Goal: Task Accomplishment & Management: Manage account settings

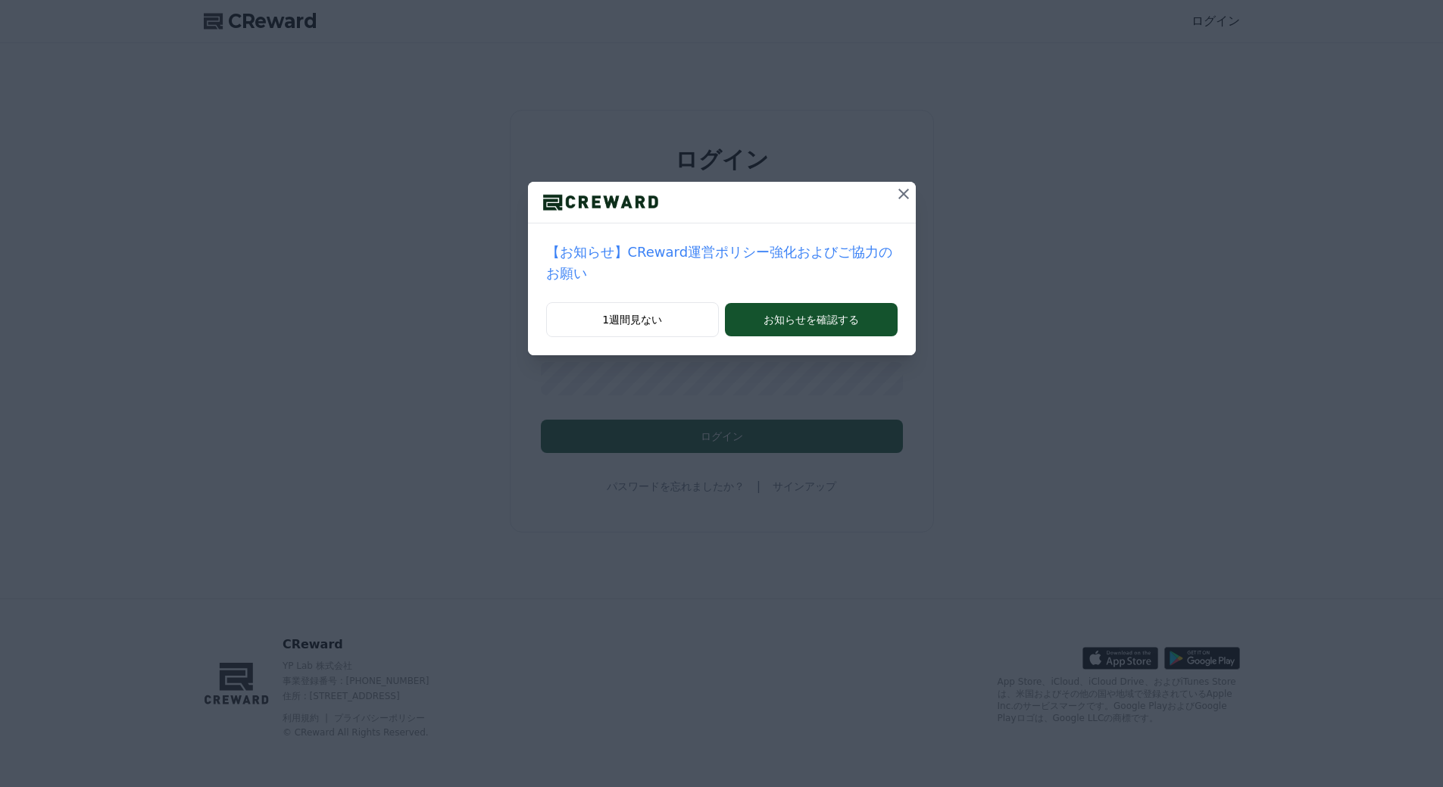
click at [895, 192] on icon at bounding box center [904, 194] width 18 height 18
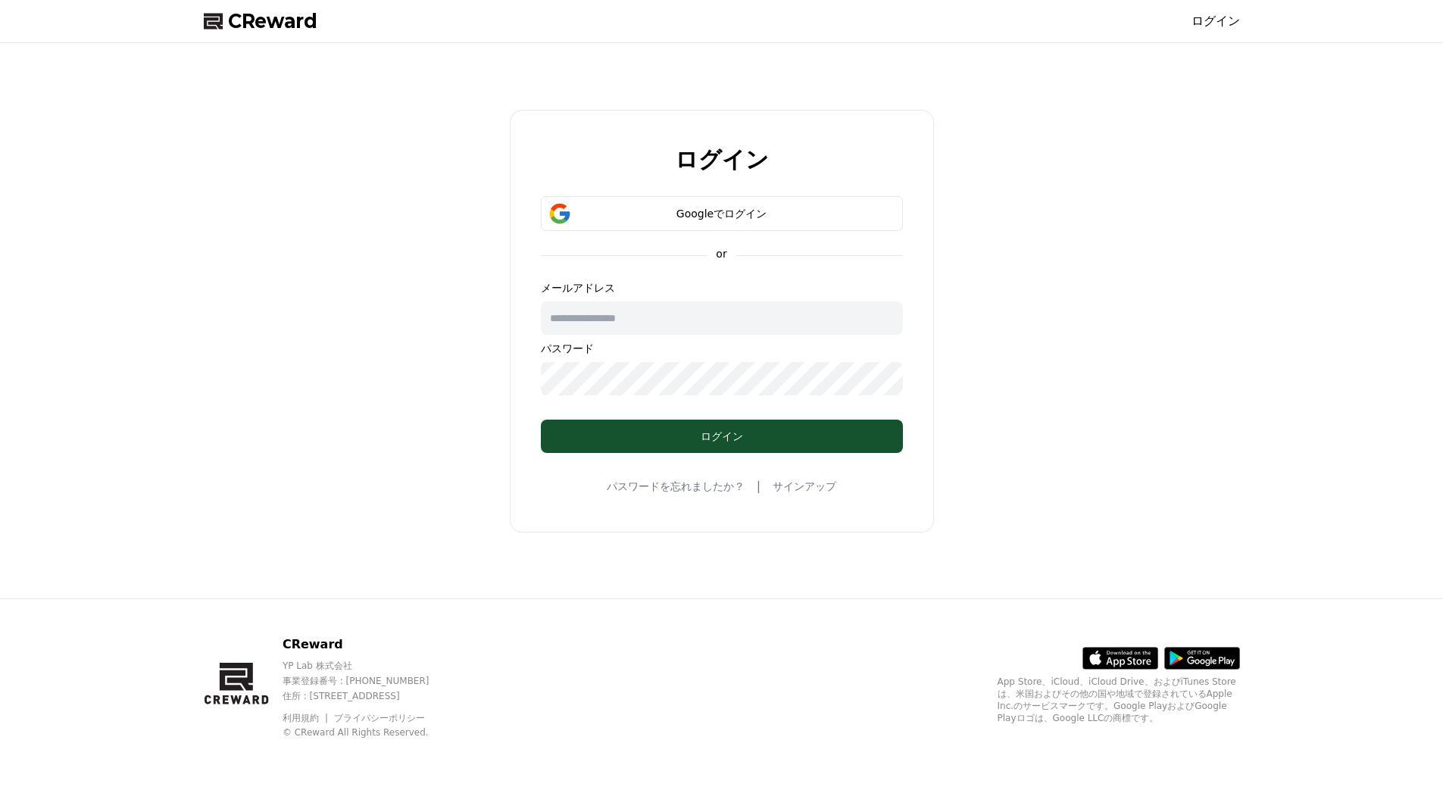
click at [618, 311] on input "text" at bounding box center [722, 318] width 362 height 33
click at [728, 214] on div "Googleでログイン" at bounding box center [722, 213] width 318 height 15
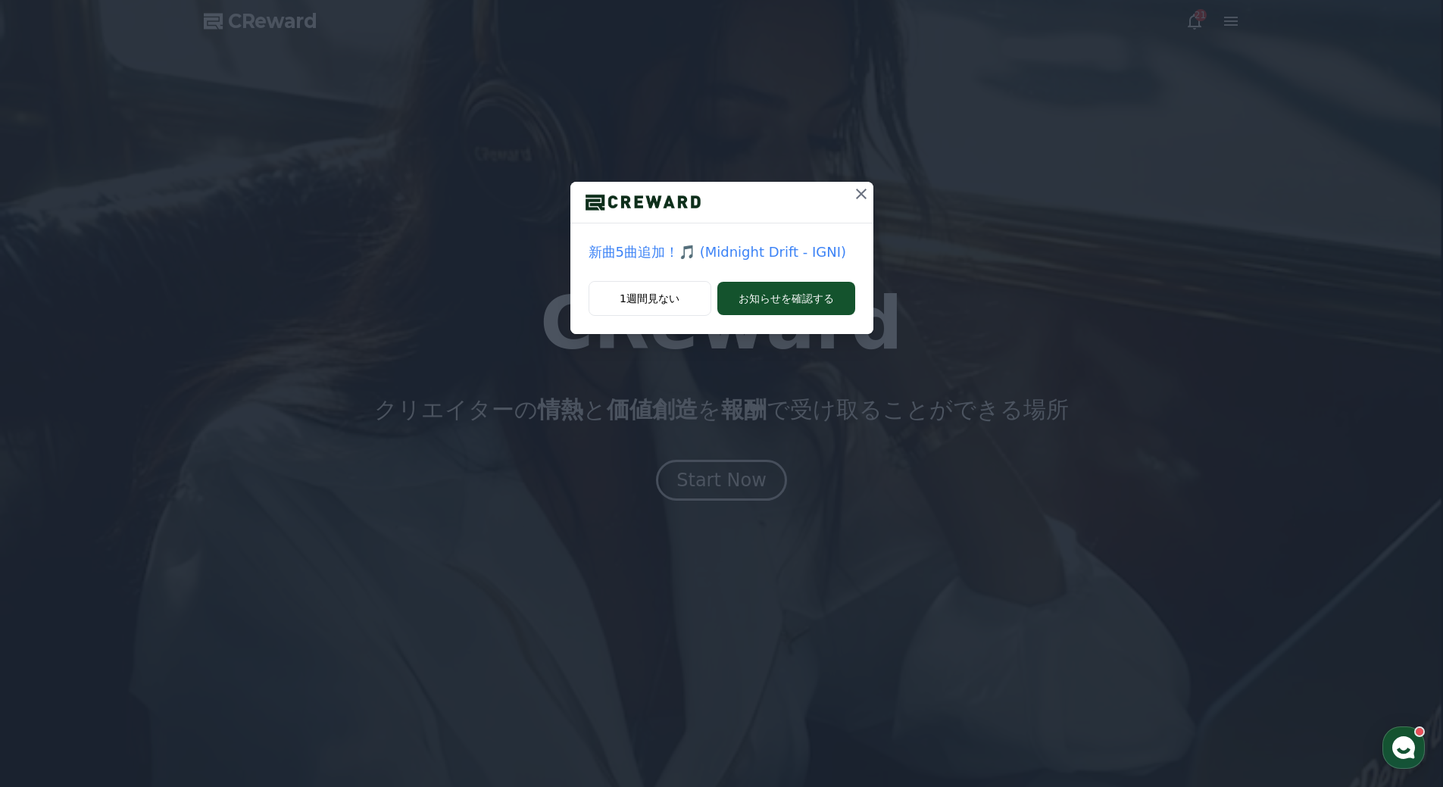
click at [863, 189] on icon at bounding box center [861, 194] width 18 height 18
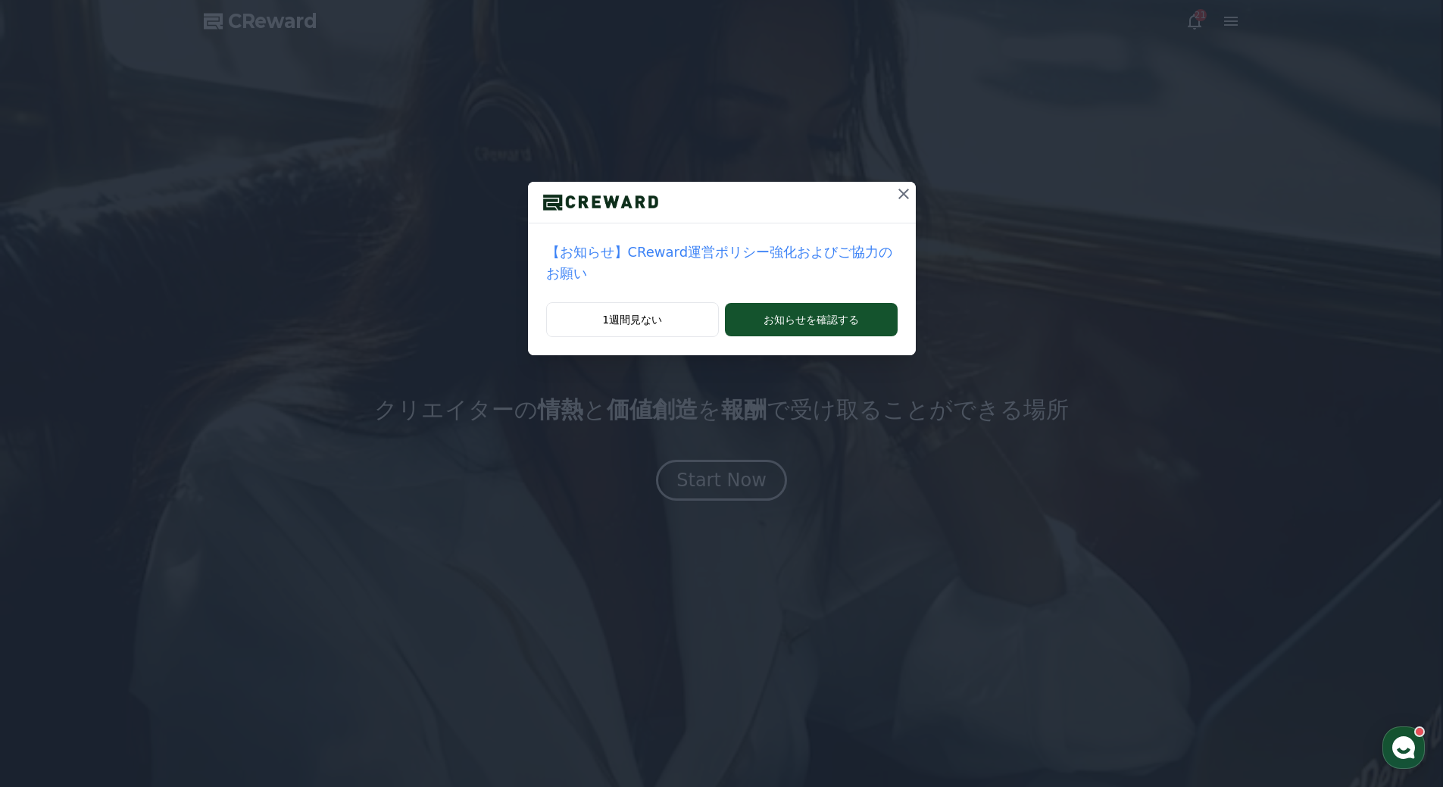
click at [863, 189] on div at bounding box center [722, 203] width 388 height 42
click at [898, 191] on icon at bounding box center [903, 194] width 11 height 11
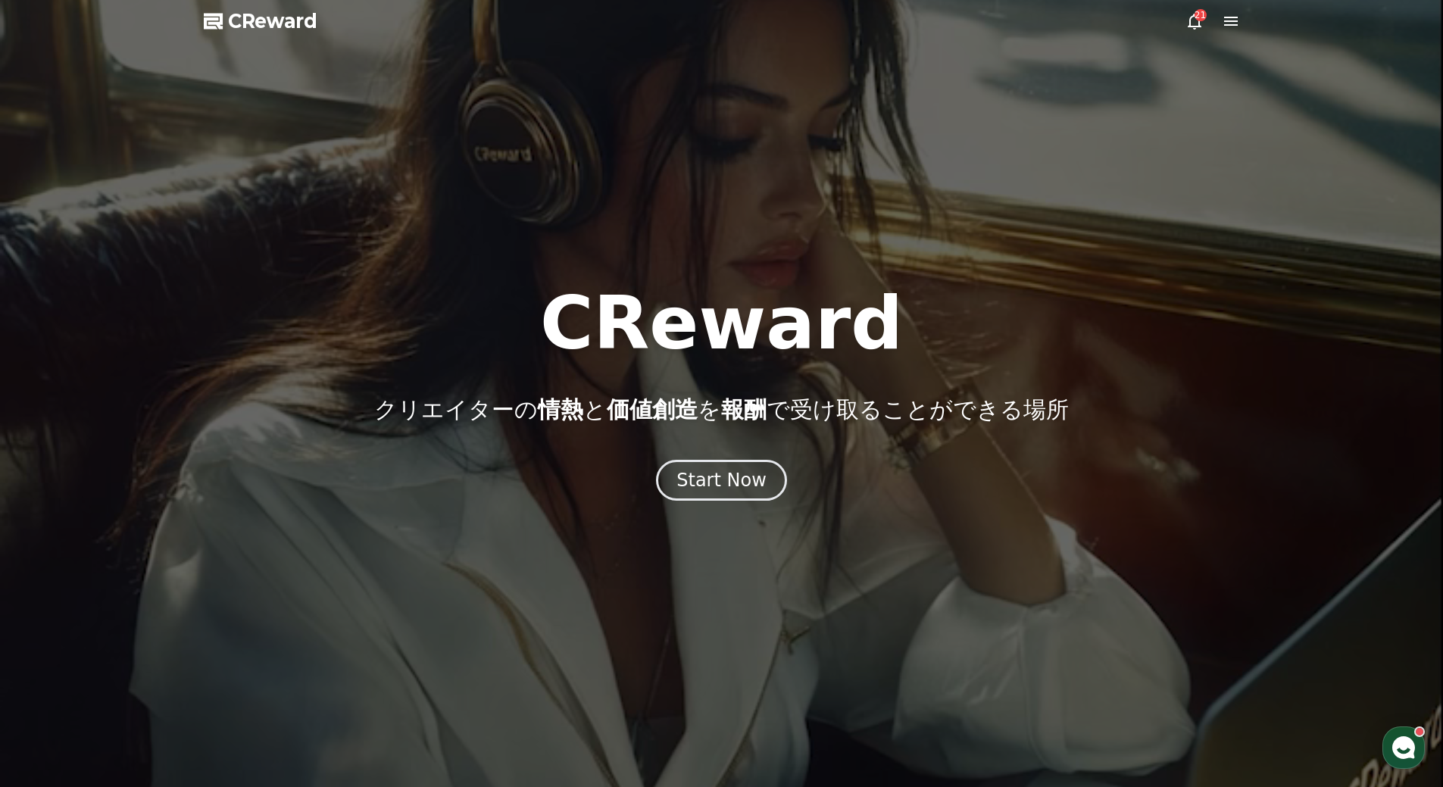
click at [1232, 20] on icon at bounding box center [1231, 21] width 18 height 18
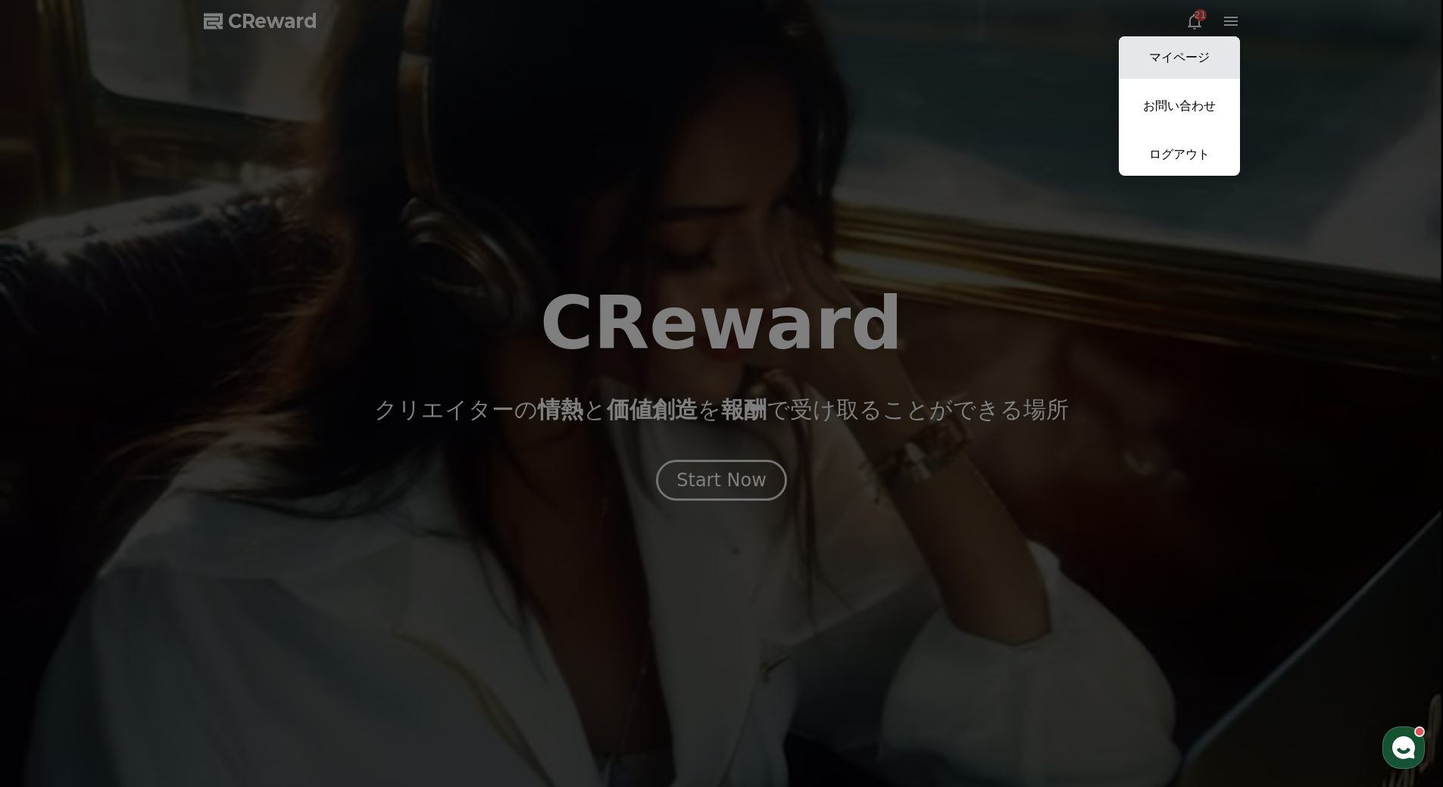
click at [1195, 58] on link "マイページ" at bounding box center [1179, 57] width 121 height 42
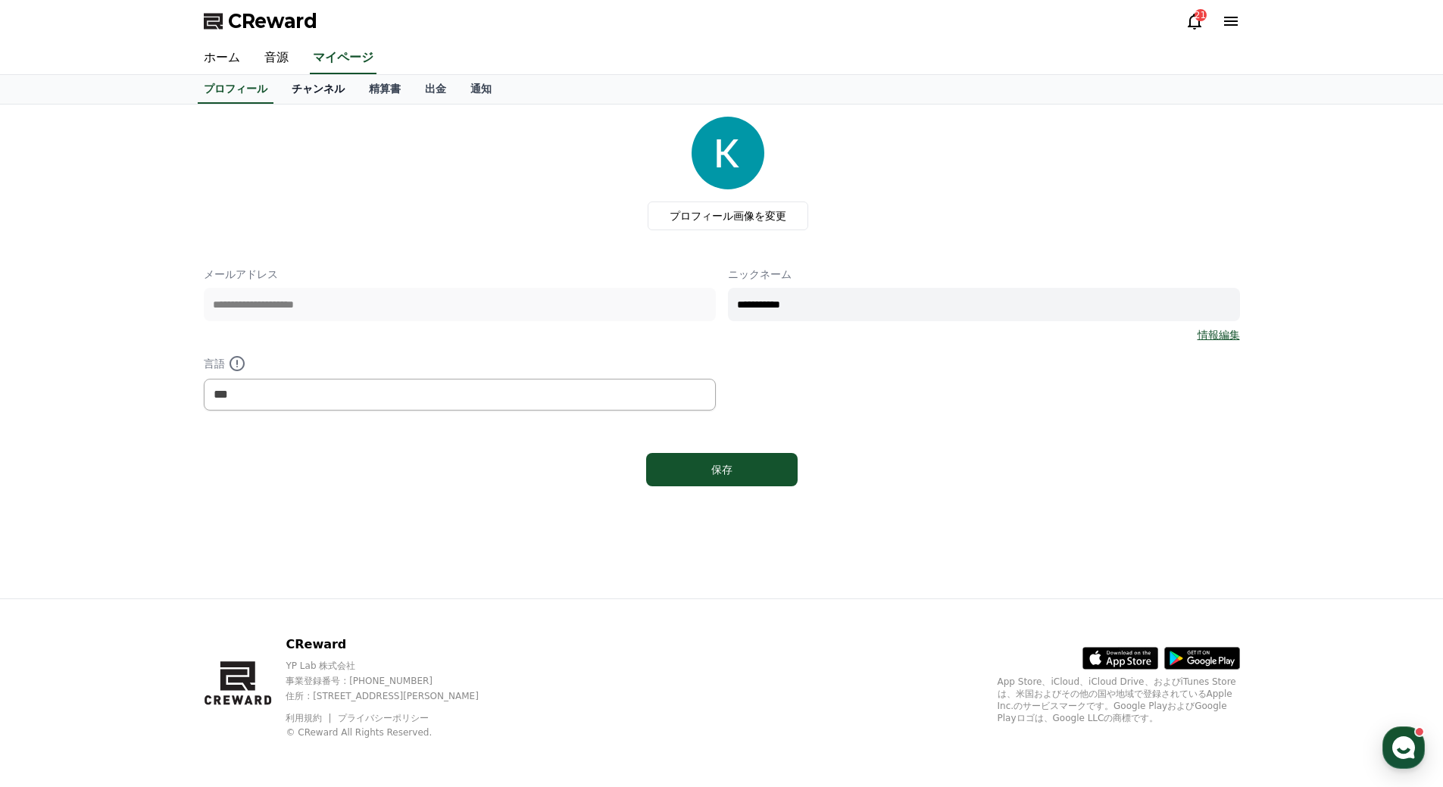
click at [289, 90] on link "チャンネル" at bounding box center [318, 89] width 77 height 29
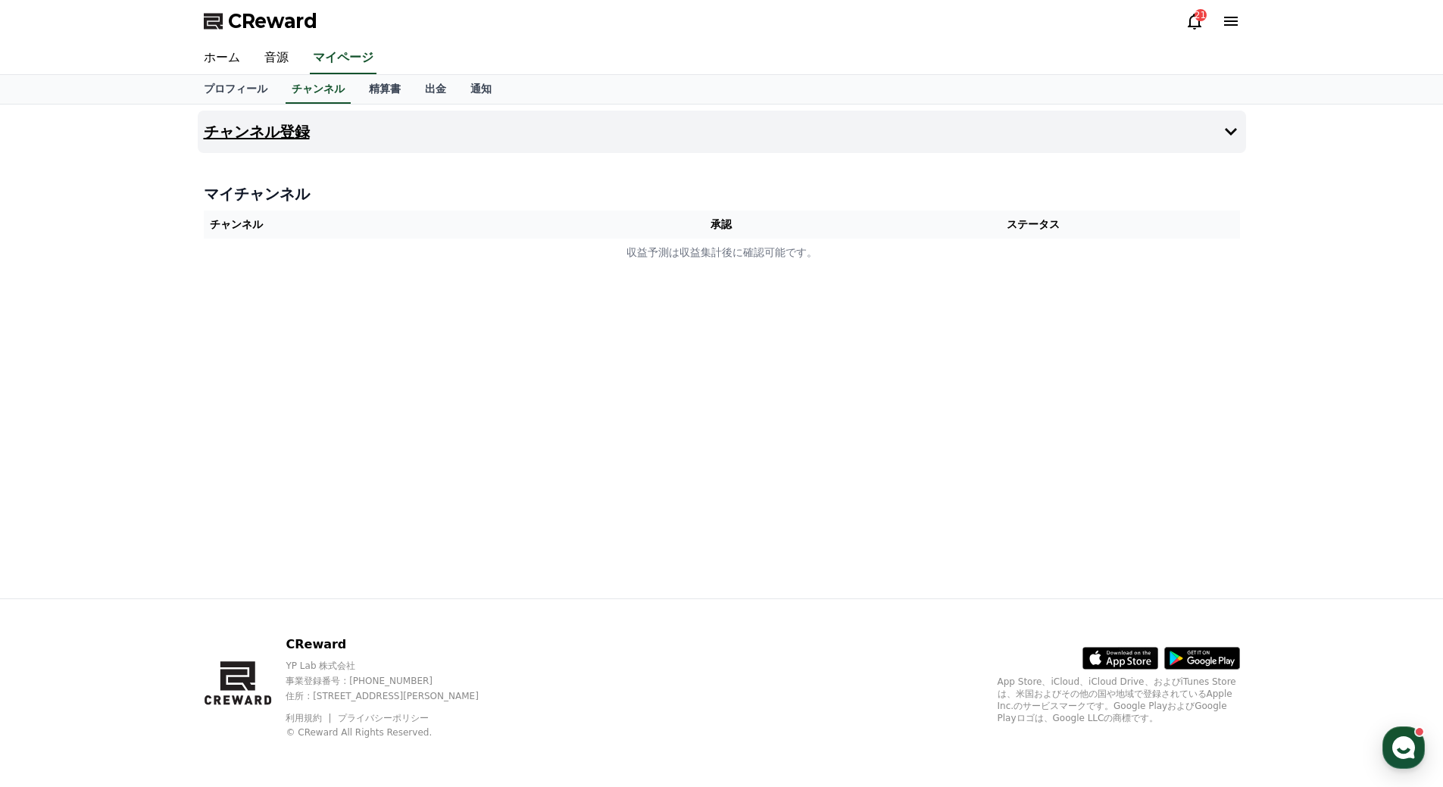
click at [270, 133] on h4 "チャンネル登録" at bounding box center [257, 131] width 106 height 17
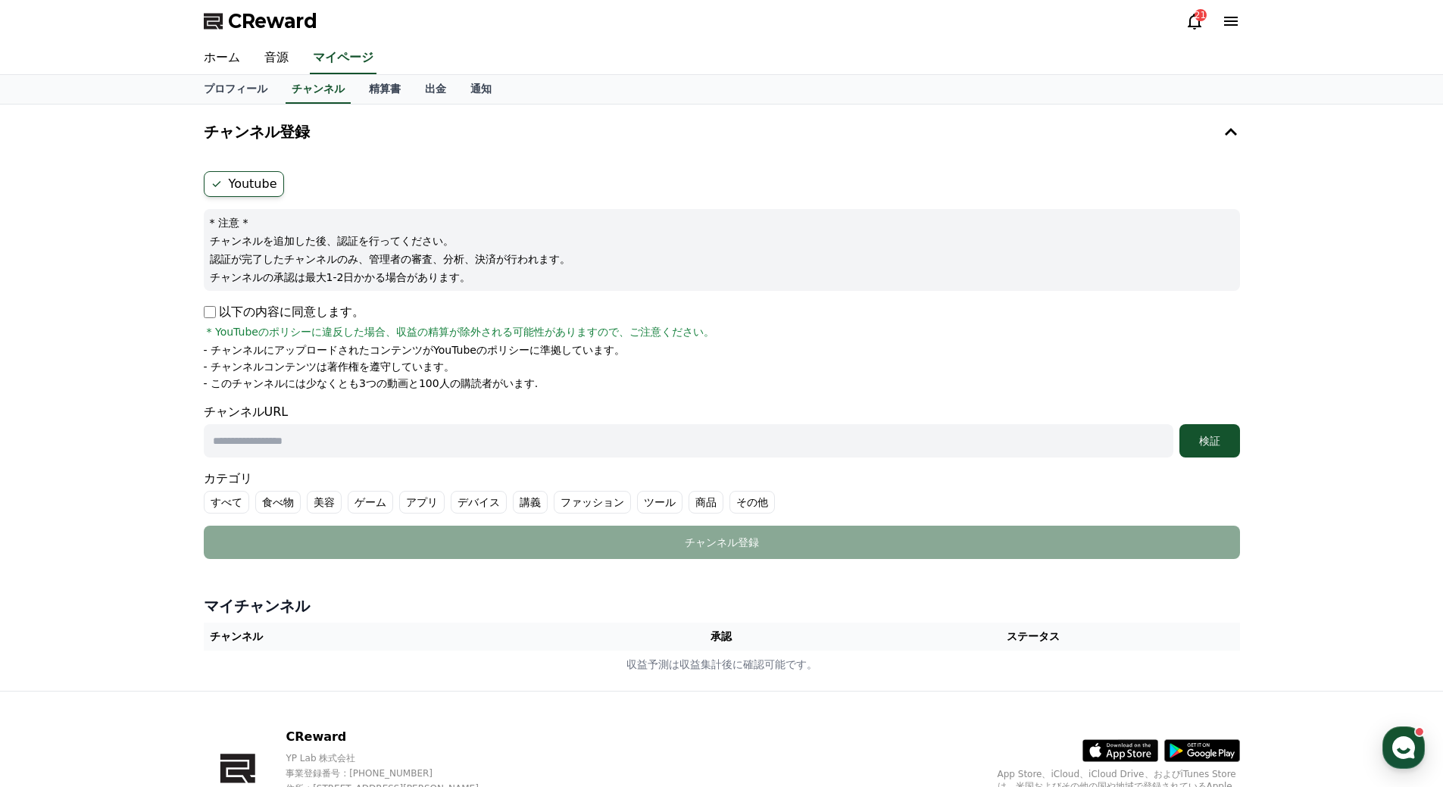
click at [255, 183] on label "Youtube" at bounding box center [244, 184] width 80 height 26
click at [210, 63] on link "ホーム" at bounding box center [222, 58] width 61 height 32
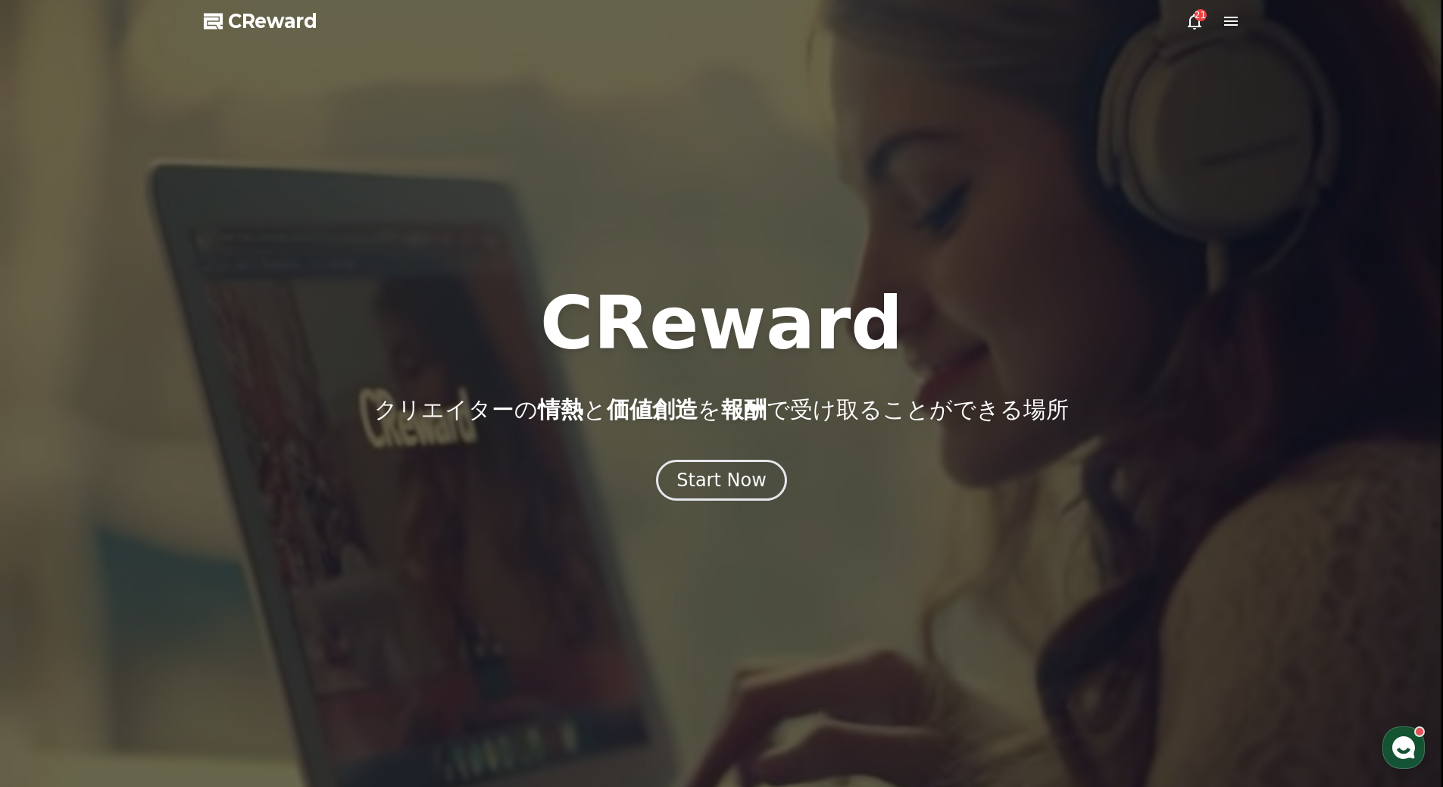
click at [1230, 27] on icon at bounding box center [1231, 21] width 18 height 18
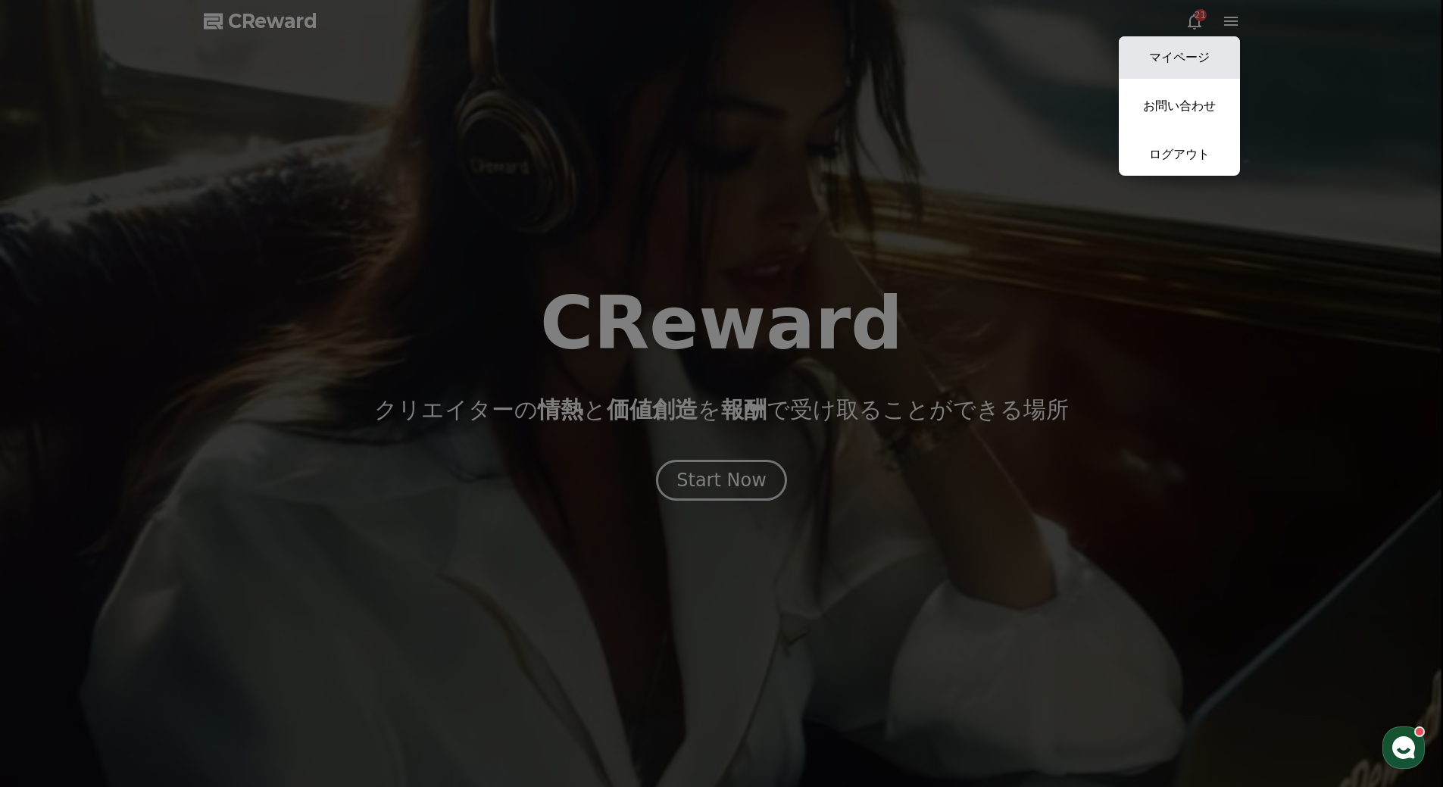
click at [1168, 59] on link "マイページ" at bounding box center [1179, 57] width 121 height 42
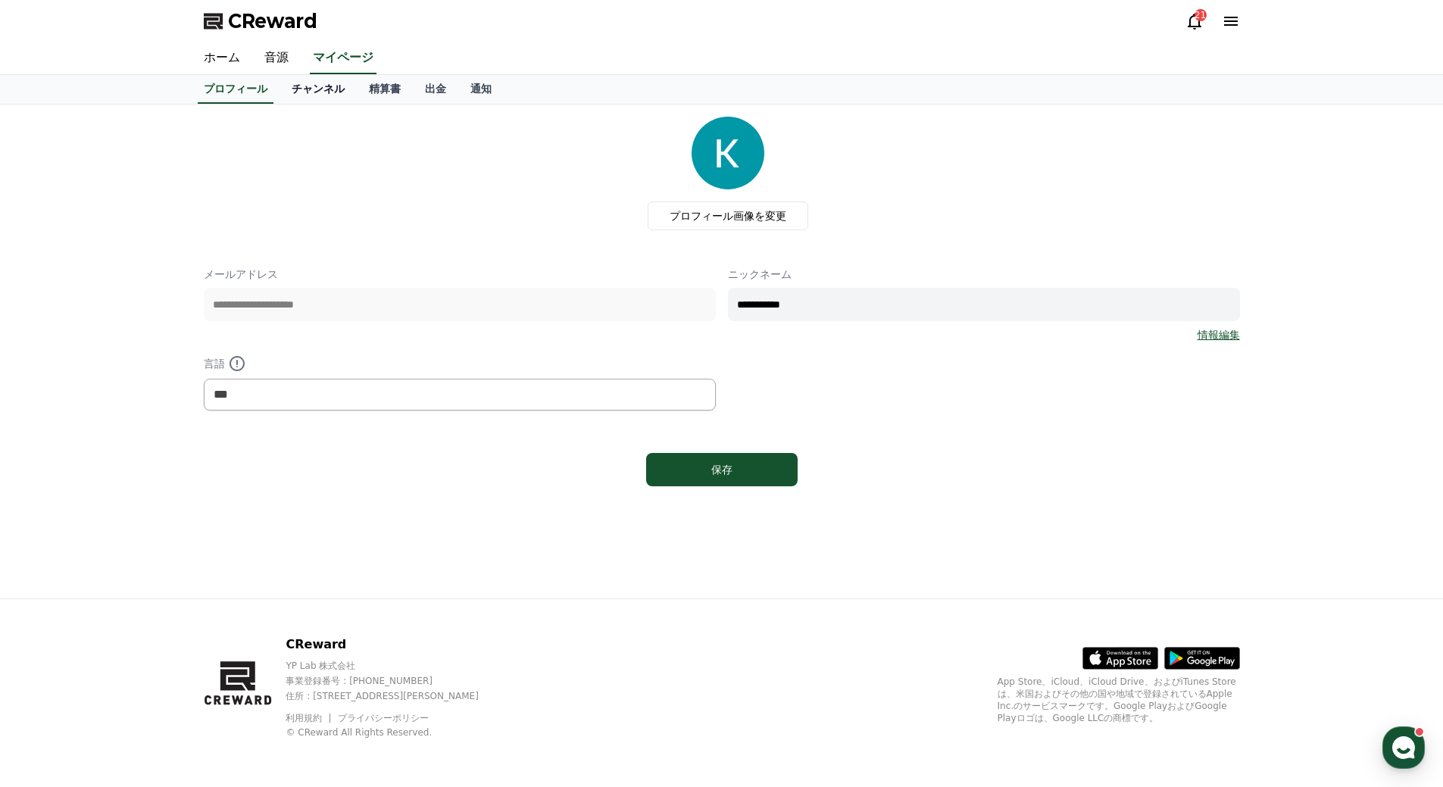
click at [302, 95] on link "チャンネル" at bounding box center [318, 89] width 77 height 29
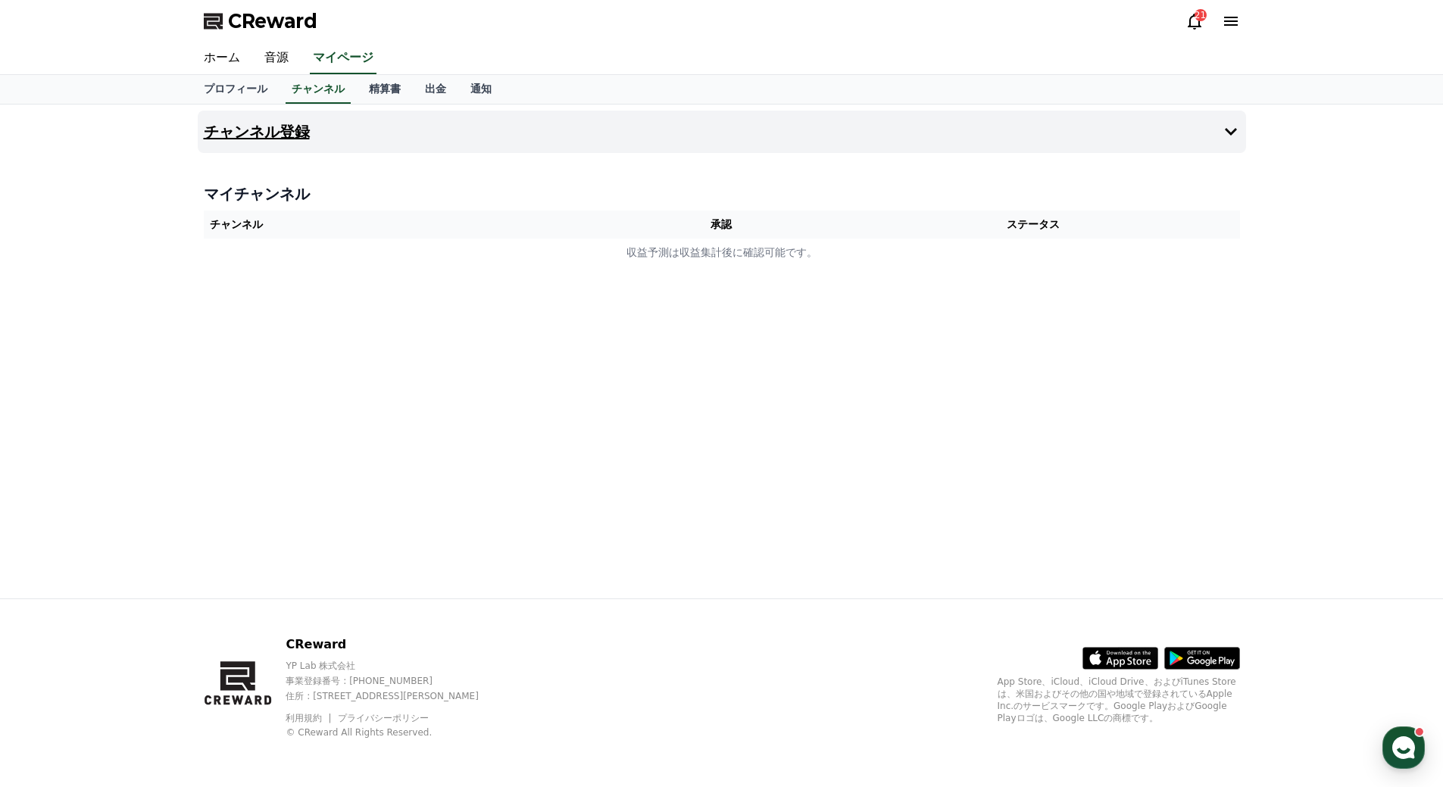
click at [1233, 130] on icon at bounding box center [1231, 132] width 12 height 8
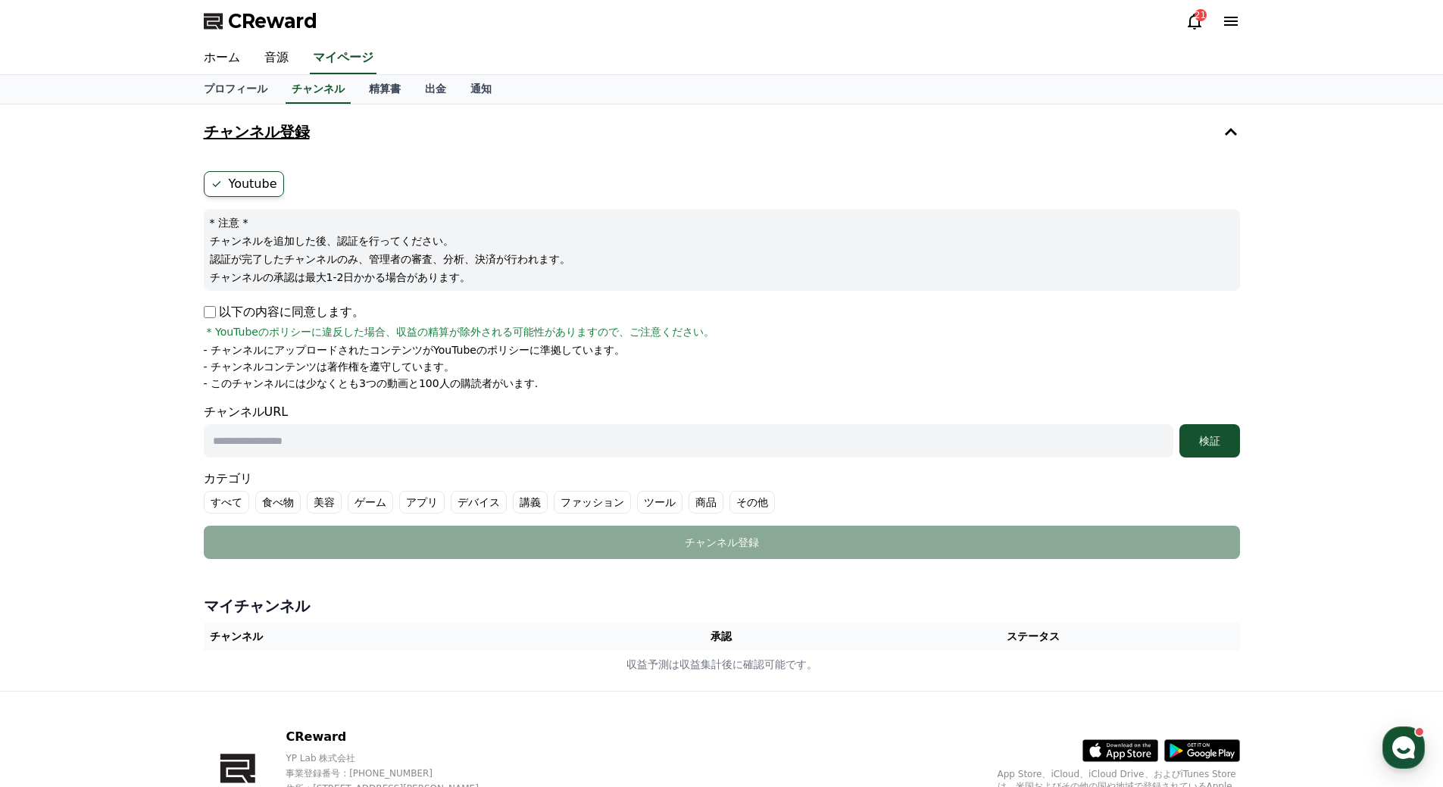
click at [270, 129] on h4 "チャンネル登録" at bounding box center [257, 131] width 106 height 17
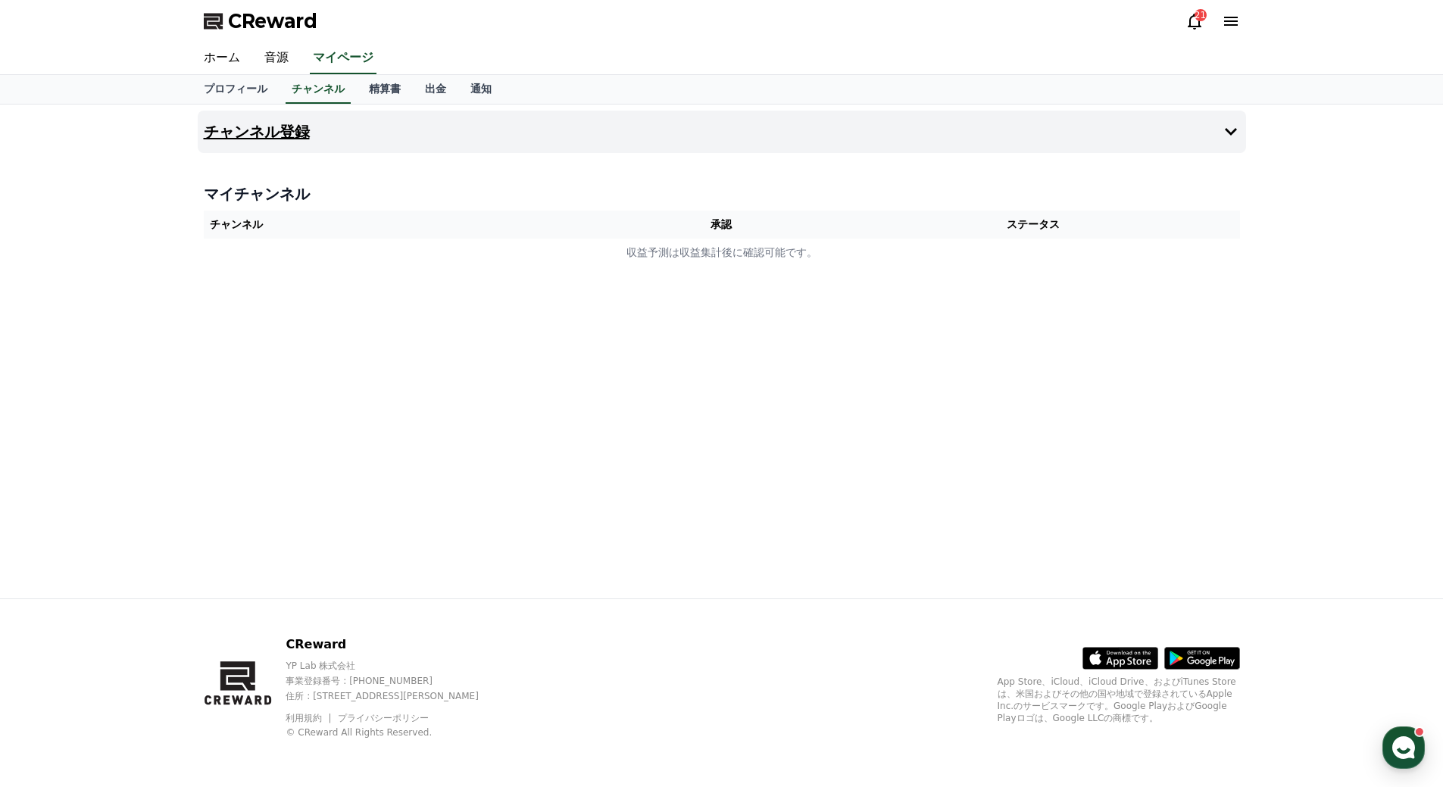
click at [270, 129] on h4 "チャンネル登録" at bounding box center [257, 131] width 106 height 17
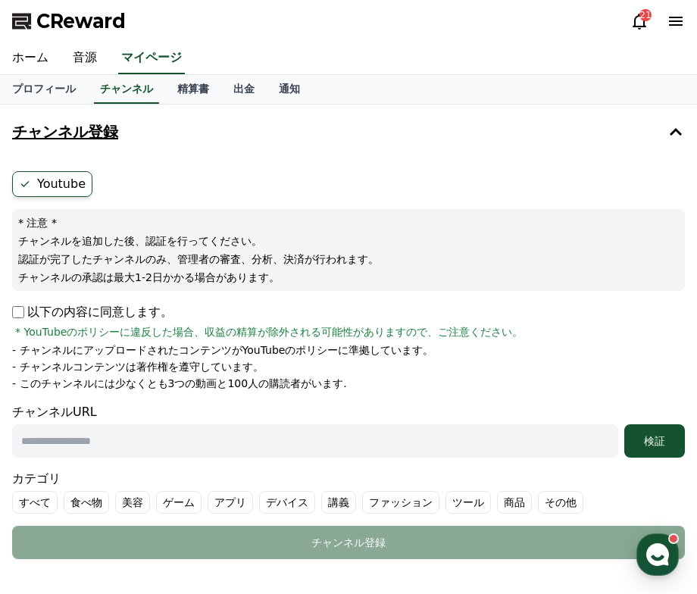
click at [620, 151] on button "チャンネル登録" at bounding box center [348, 132] width 685 height 42
